Goal: Task Accomplishment & Management: Manage account settings

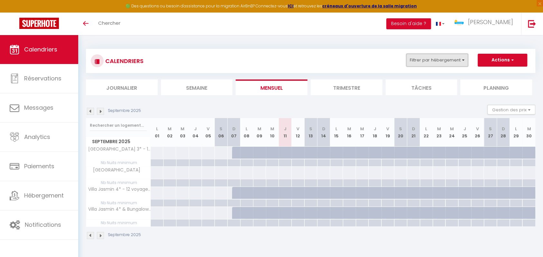
click at [463, 62] on button "Filtrer par hébergement" at bounding box center [437, 60] width 62 height 13
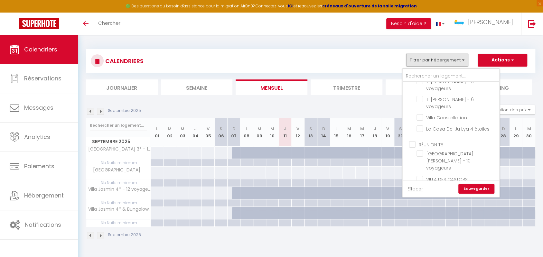
scroll to position [427, 0]
drag, startPoint x: 422, startPoint y: 145, endPoint x: 422, endPoint y: 150, distance: 4.2
click at [422, 182] on input "[GEOGRAPHIC_DATA]" at bounding box center [456, 185] width 80 height 6
checkbox input "false"
click at [421, 194] on input "[GEOGRAPHIC_DATA] 3* - 10 voyageurs" at bounding box center [456, 197] width 80 height 6
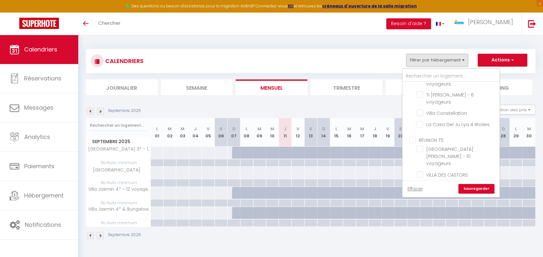
checkbox input "false"
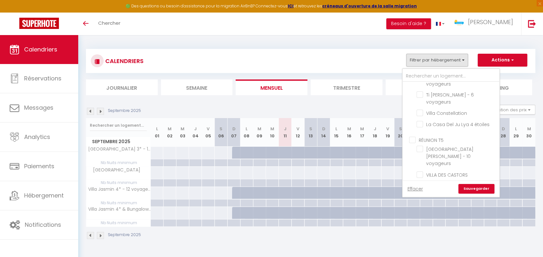
checkbox input "false"
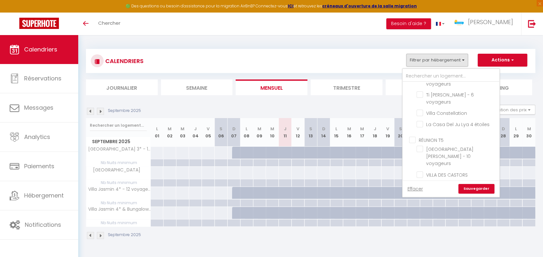
checkbox input "false"
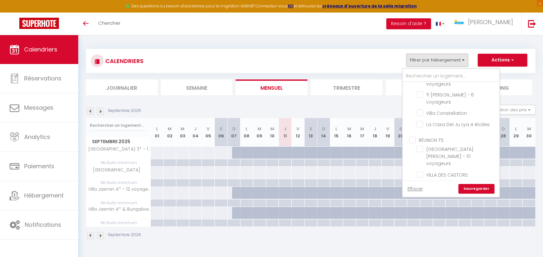
checkbox input "false"
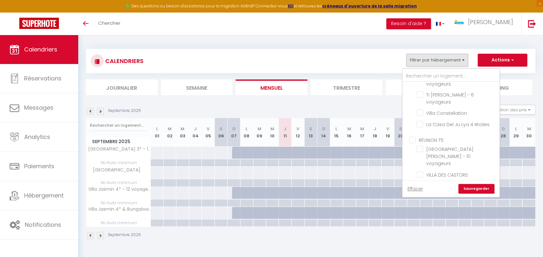
checkbox input "false"
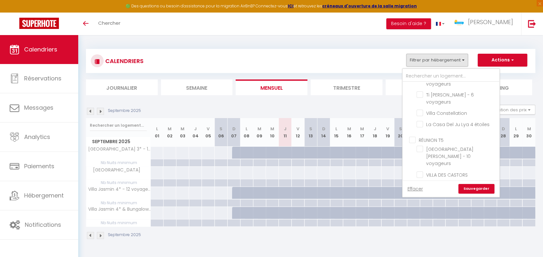
checkbox input "false"
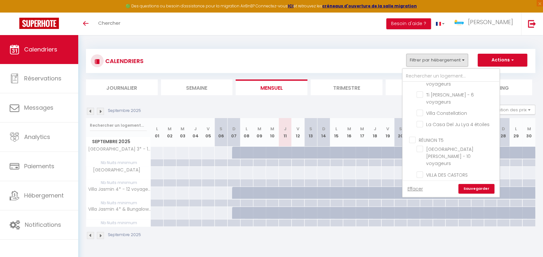
checkbox input "false"
click at [421, 212] on input "Villa Jasmin 4* - 12 voyageurs" at bounding box center [456, 215] width 80 height 6
checkbox input "false"
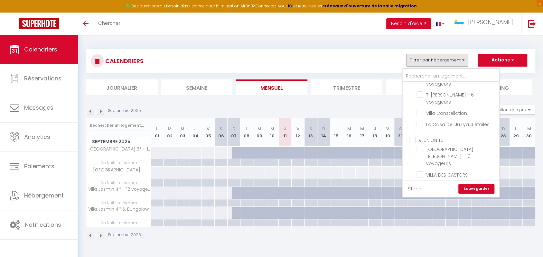
checkbox input "false"
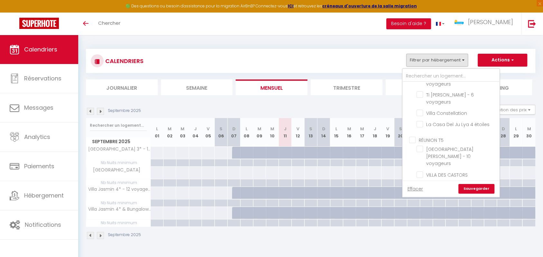
checkbox input "false"
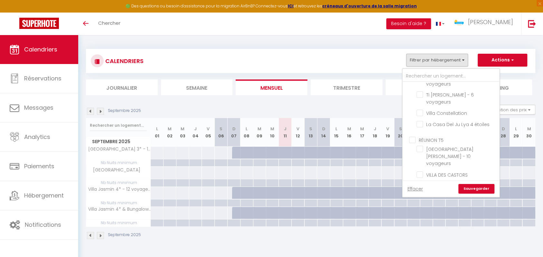
checkbox input "false"
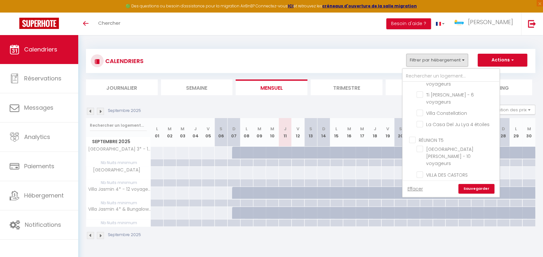
checkbox input "false"
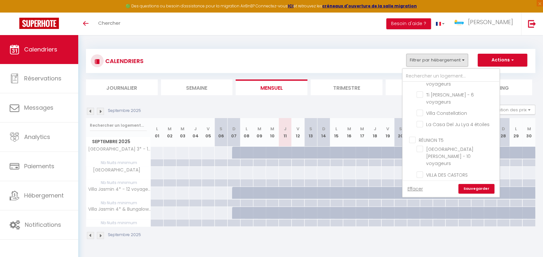
checkbox input "false"
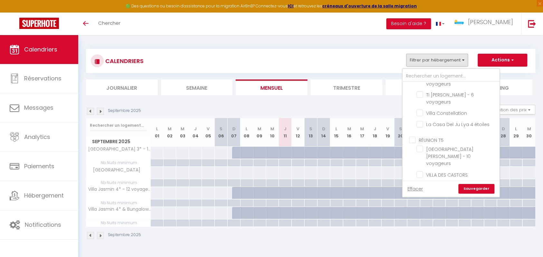
checkbox input "false"
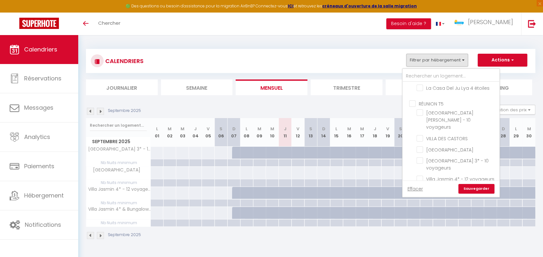
scroll to position [475, 0]
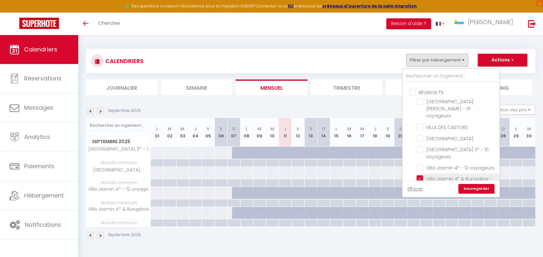
click at [423, 175] on input "Villa Jasmin 4* & Bungalow - 16 voyageurs" at bounding box center [456, 178] width 80 height 6
checkbox input "false"
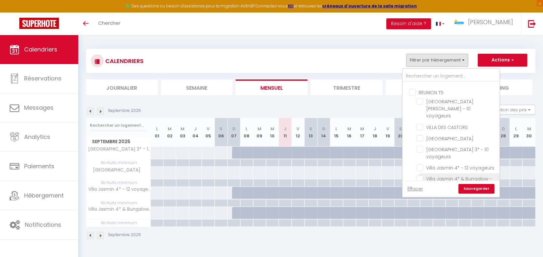
checkbox input "false"
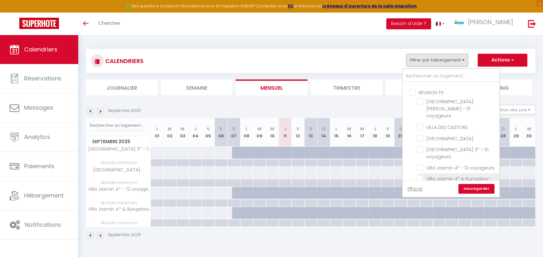
checkbox input "false"
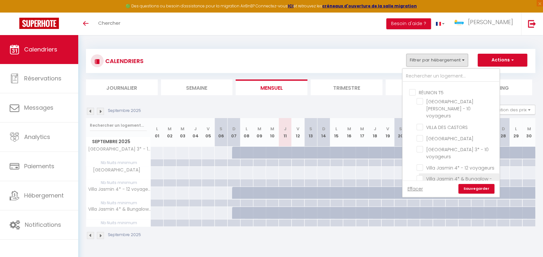
checkbox input "false"
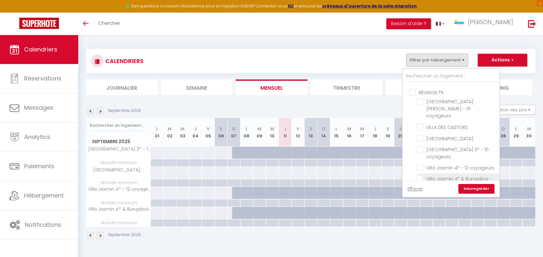
checkbox input "false"
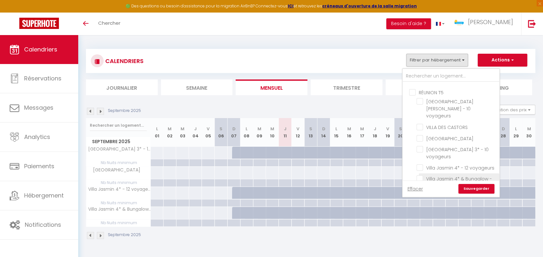
checkbox input "false"
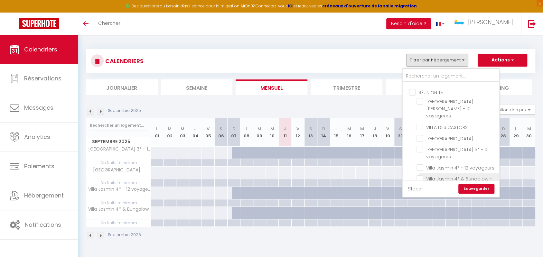
checkbox input "false"
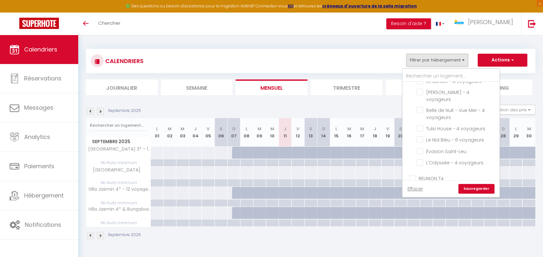
scroll to position [266, 0]
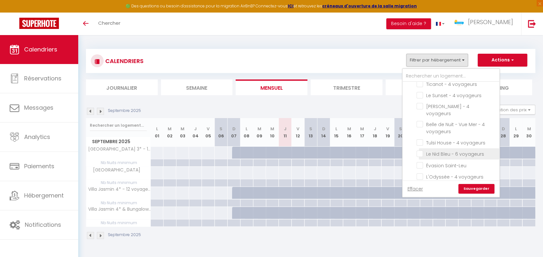
click at [419, 150] on input "Le Nid Bleu - 6 voyageurs" at bounding box center [456, 153] width 80 height 6
checkbox input "true"
checkbox input "false"
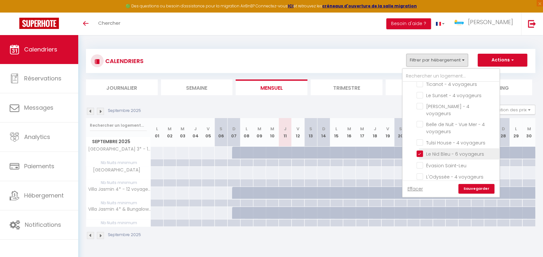
checkbox input "false"
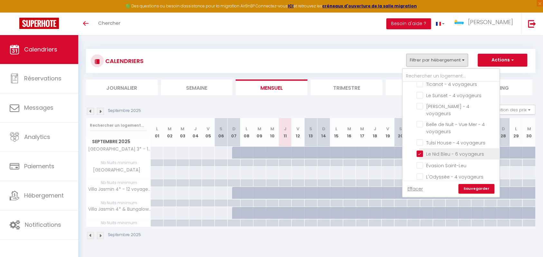
checkbox input "false"
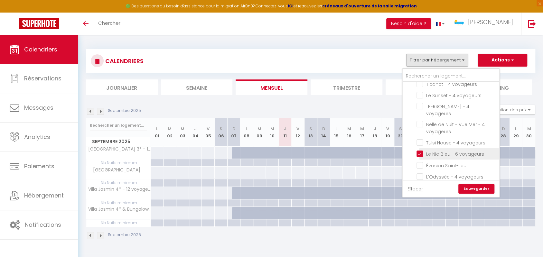
checkbox input "false"
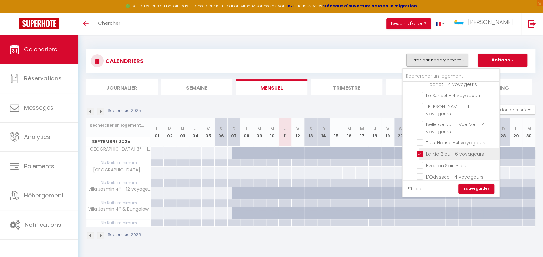
checkbox input "false"
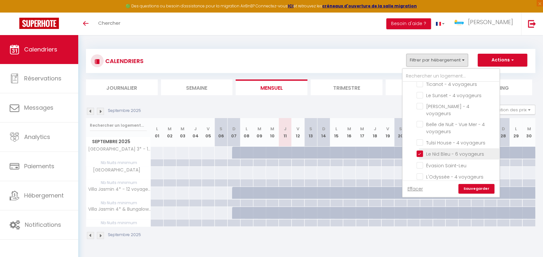
checkbox input "false"
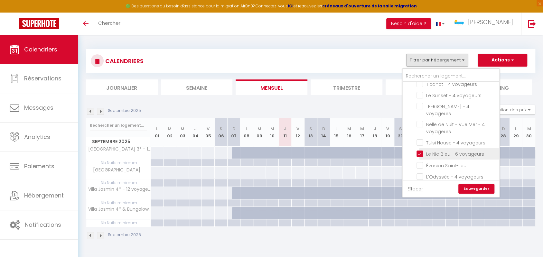
checkbox input "false"
click at [474, 187] on link "Sauvegarder" at bounding box center [476, 189] width 36 height 10
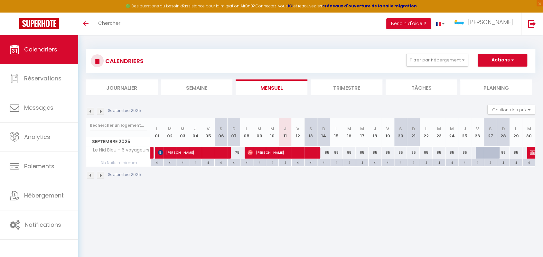
click at [101, 111] on img at bounding box center [100, 111] width 7 height 7
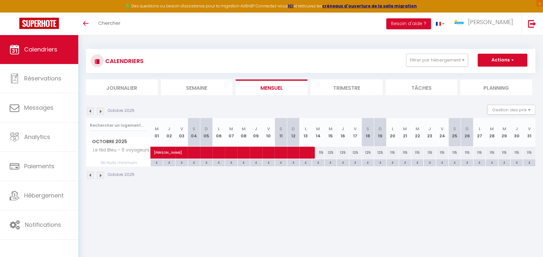
click at [93, 112] on img at bounding box center [90, 111] width 7 height 7
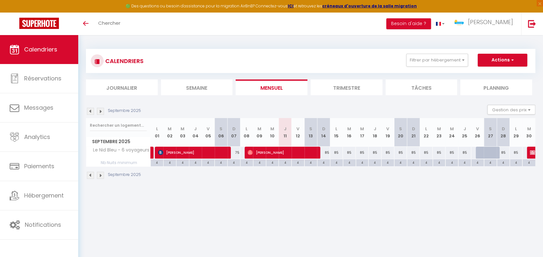
click at [100, 112] on img at bounding box center [100, 111] width 7 height 7
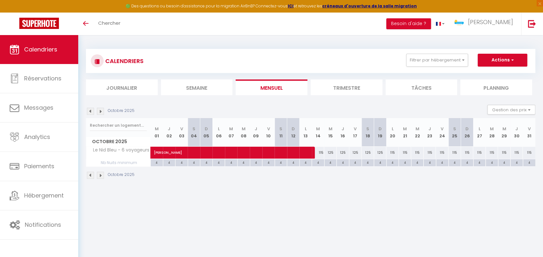
click at [90, 111] on img at bounding box center [90, 111] width 7 height 7
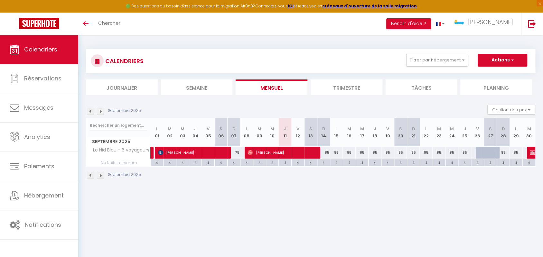
click at [93, 112] on img at bounding box center [90, 111] width 7 height 7
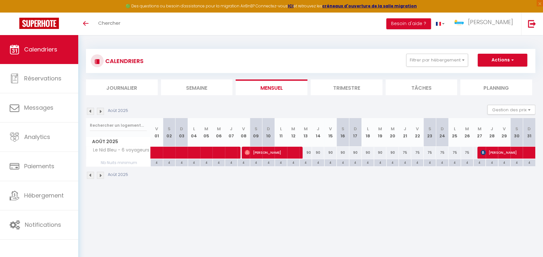
click at [90, 111] on img at bounding box center [90, 111] width 7 height 7
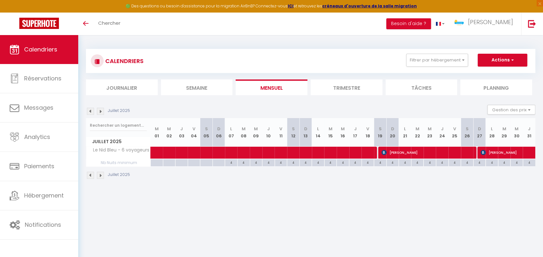
click at [100, 111] on img at bounding box center [100, 111] width 7 height 7
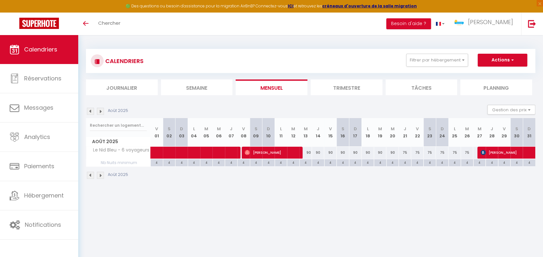
click at [100, 111] on img at bounding box center [100, 111] width 7 height 7
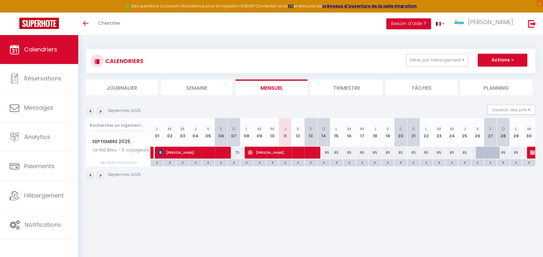
click at [97, 111] on img at bounding box center [100, 111] width 7 height 7
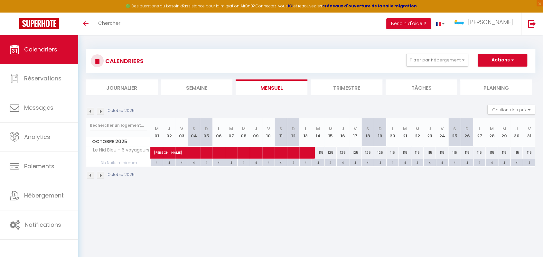
click at [102, 111] on img at bounding box center [100, 111] width 7 height 7
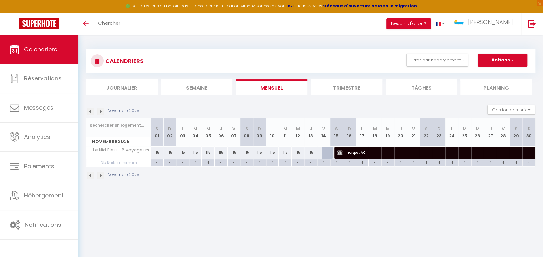
click at [102, 111] on img at bounding box center [100, 111] width 7 height 7
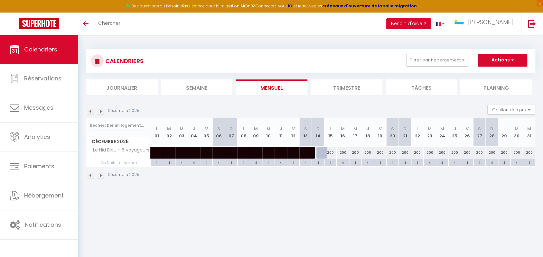
click at [102, 111] on img at bounding box center [100, 111] width 7 height 7
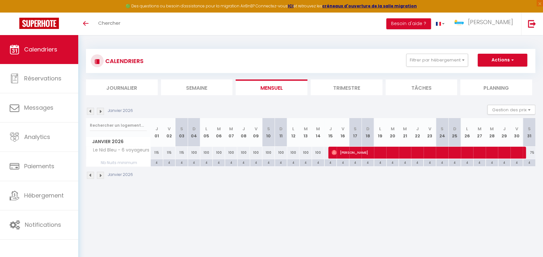
click at [91, 112] on img at bounding box center [90, 111] width 7 height 7
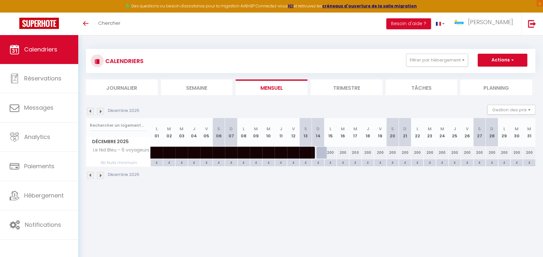
click at [91, 112] on img at bounding box center [90, 111] width 7 height 7
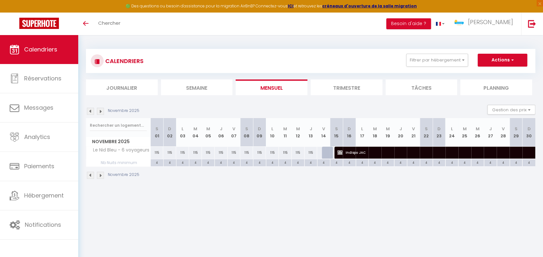
click at [91, 112] on img at bounding box center [90, 111] width 7 height 7
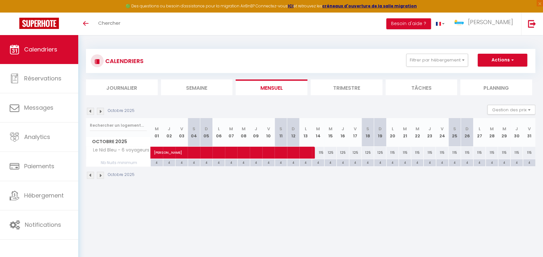
click at [91, 112] on img at bounding box center [90, 111] width 7 height 7
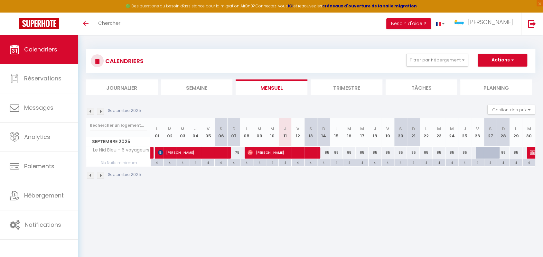
click at [338, 197] on body "🟢 Des questions ou besoin d'assistance pour la migration AirBnB? Connectez-vous…" at bounding box center [271, 163] width 543 height 257
click at [100, 112] on img at bounding box center [100, 111] width 7 height 7
select select
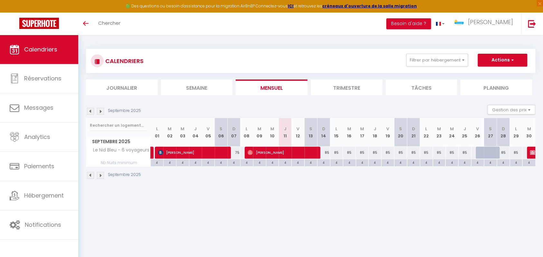
select select
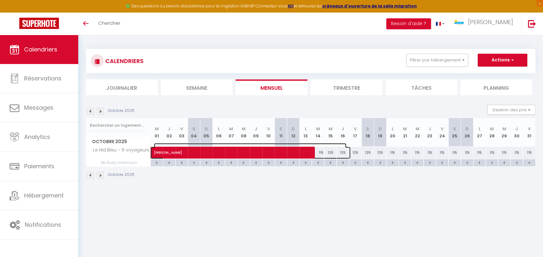
click at [264, 153] on span "[PERSON_NAME]" at bounding box center [250, 149] width 192 height 12
select select "OK"
select select "KO"
select select "0"
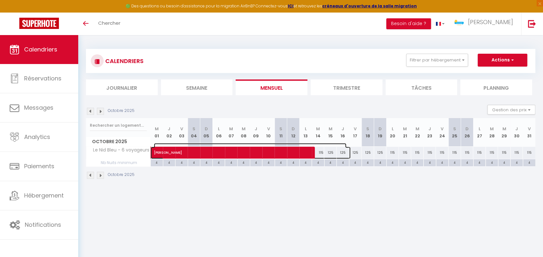
select select "1"
select select
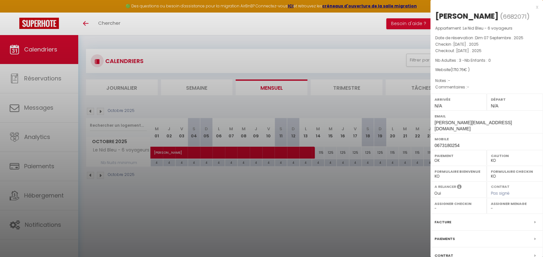
click at [385, 51] on div at bounding box center [271, 128] width 543 height 257
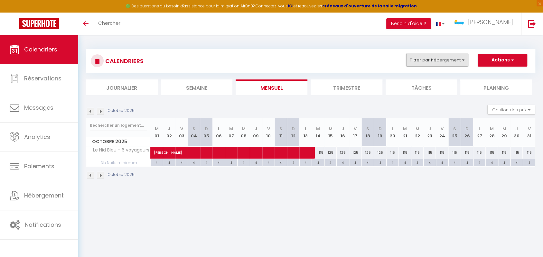
click at [427, 58] on button "Filtrer par hébergement" at bounding box center [437, 60] width 62 height 13
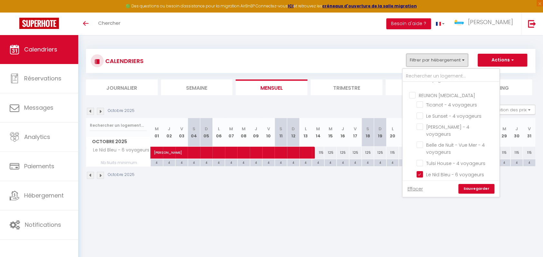
scroll to position [248, 0]
click at [421, 169] on input "Le Nid Bleu - 6 voyageurs" at bounding box center [456, 172] width 80 height 6
checkbox input "false"
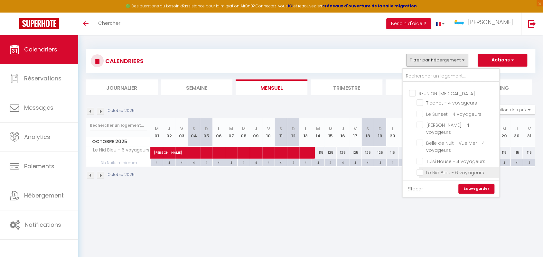
checkbox input "false"
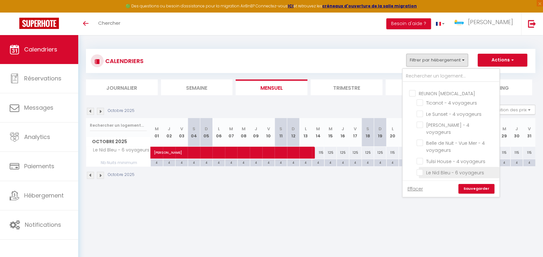
checkbox input "false"
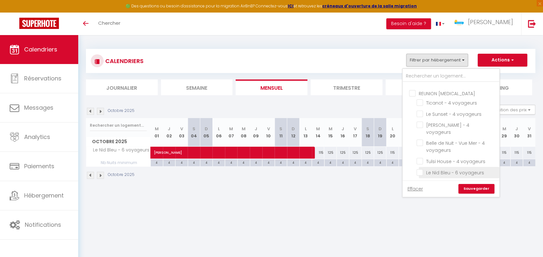
checkbox input "false"
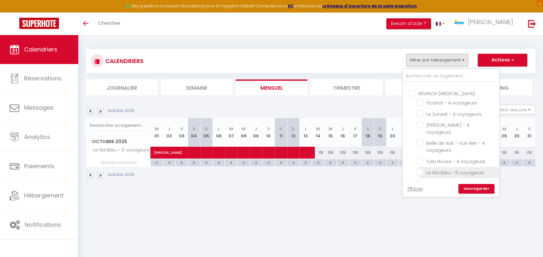
checkbox input "false"
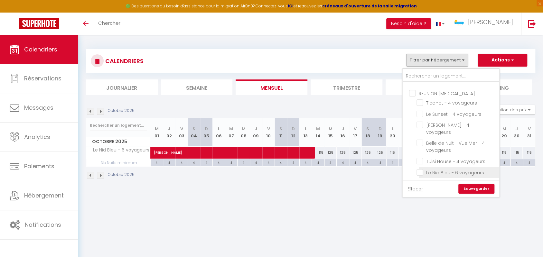
checkbox input "false"
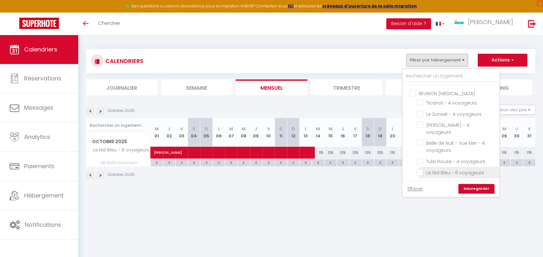
checkbox input "false"
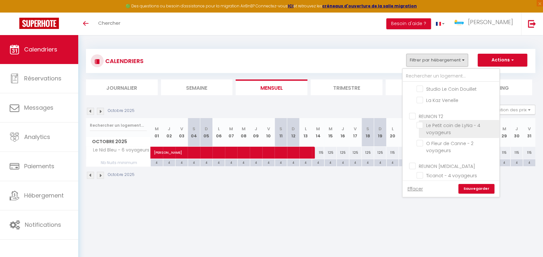
click at [422, 126] on input "Le Petit coin de LyNa - 4 voyageurs" at bounding box center [456, 125] width 80 height 6
checkbox input "true"
checkbox input "false"
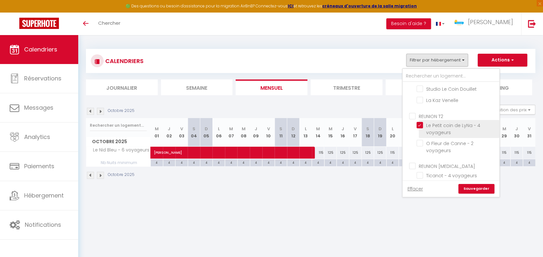
checkbox input "false"
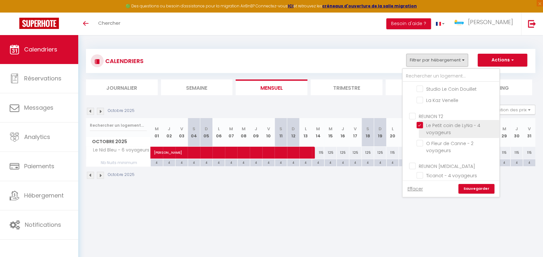
checkbox input "false"
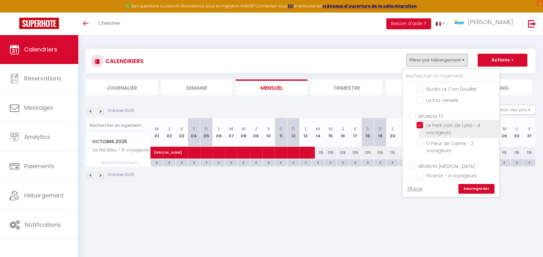
checkbox input "false"
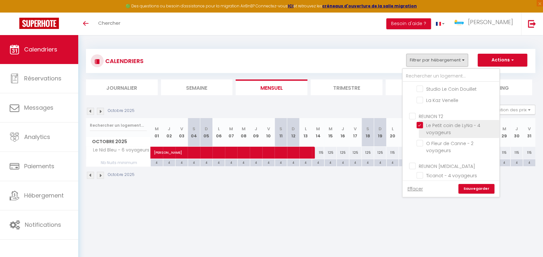
checkbox input "false"
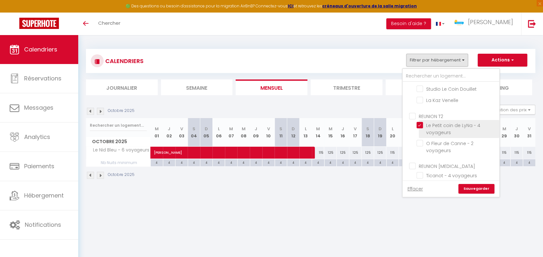
checkbox input "false"
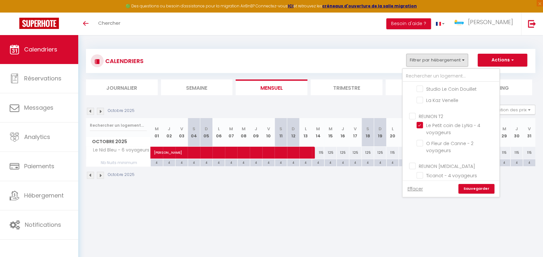
click at [470, 189] on link "Sauvegarder" at bounding box center [476, 189] width 36 height 10
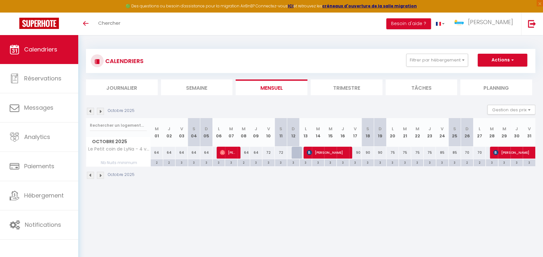
click at [92, 114] on img at bounding box center [90, 111] width 7 height 7
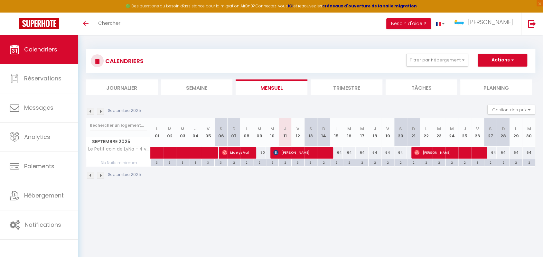
click at [92, 114] on img at bounding box center [90, 111] width 7 height 7
